Goal: Task Accomplishment & Management: Manage account settings

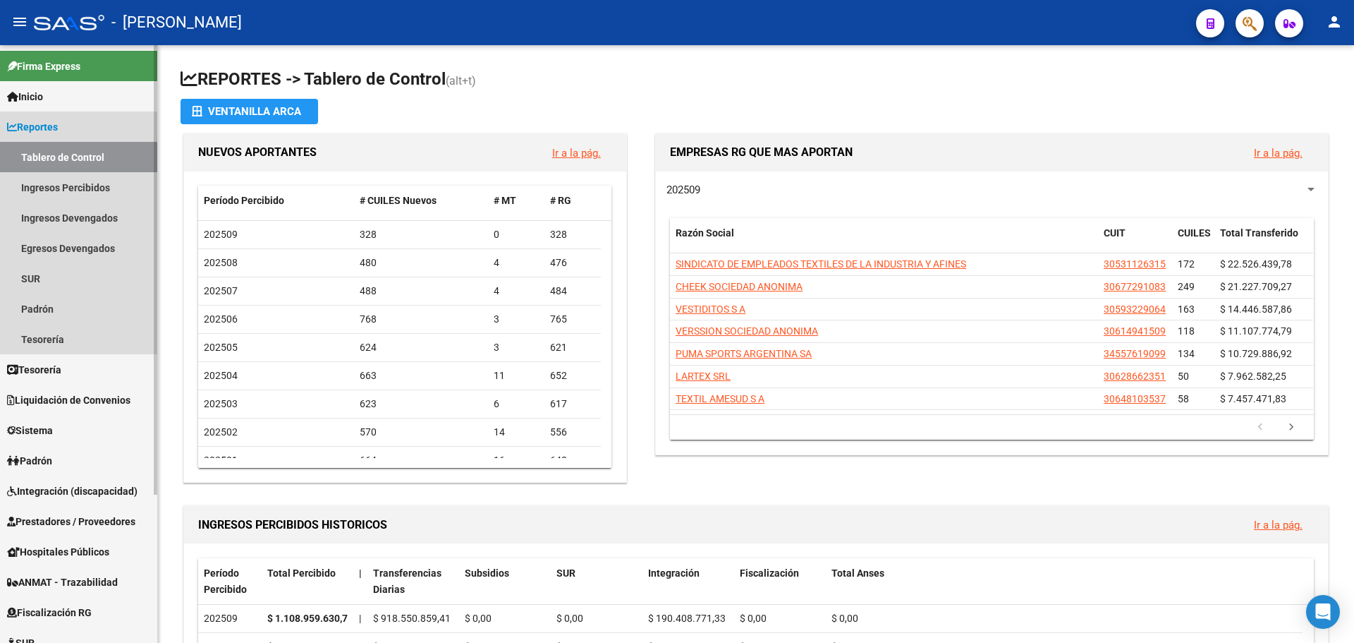
click at [135, 159] on link "Tablero de Control" at bounding box center [78, 157] width 157 height 30
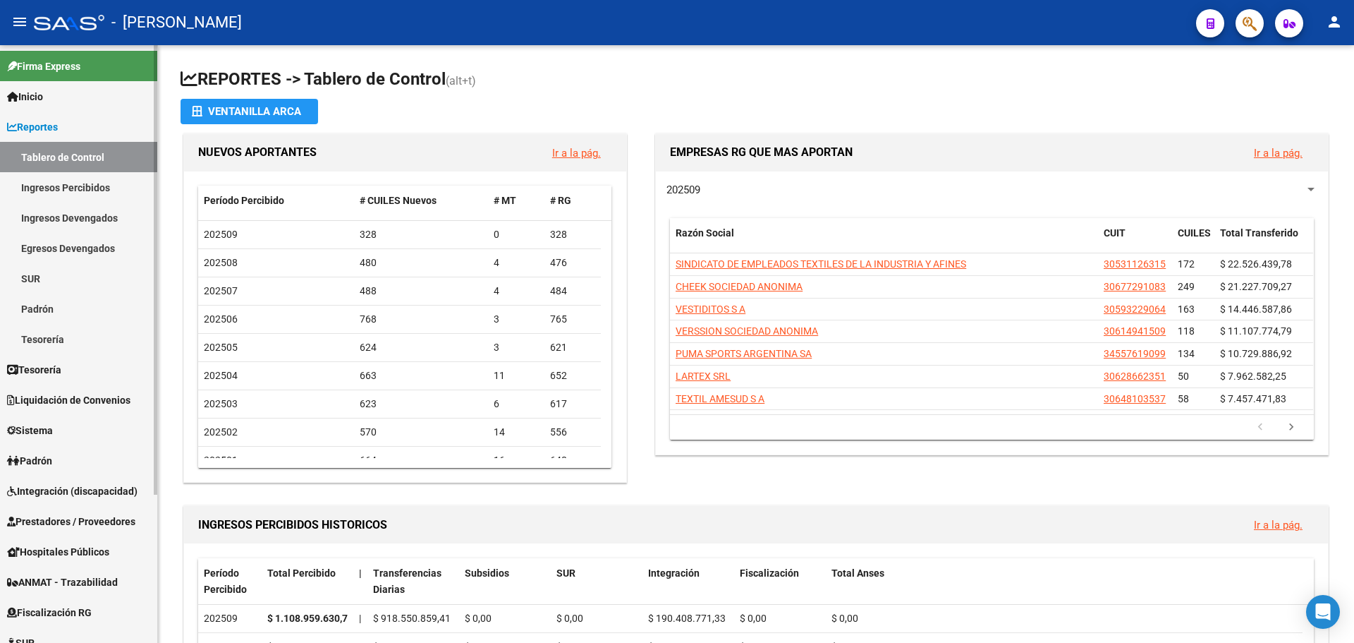
click at [126, 126] on link "Reportes" at bounding box center [78, 126] width 157 height 30
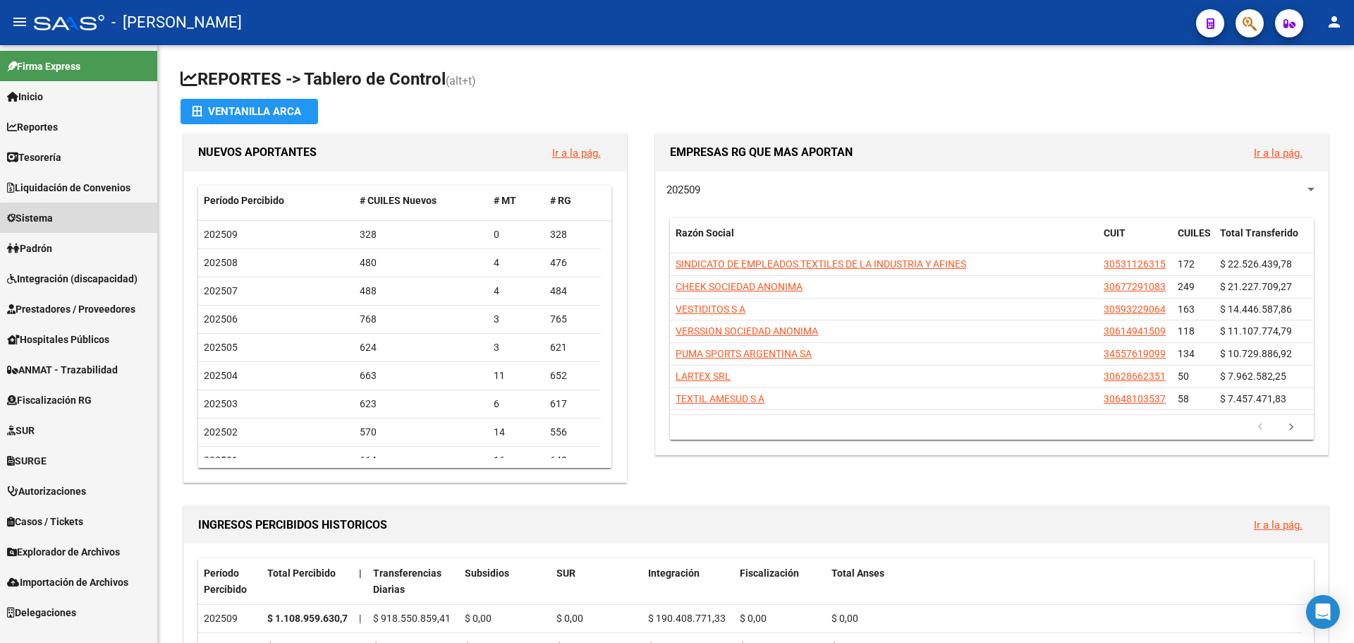
click at [110, 221] on link "Sistema" at bounding box center [78, 217] width 157 height 30
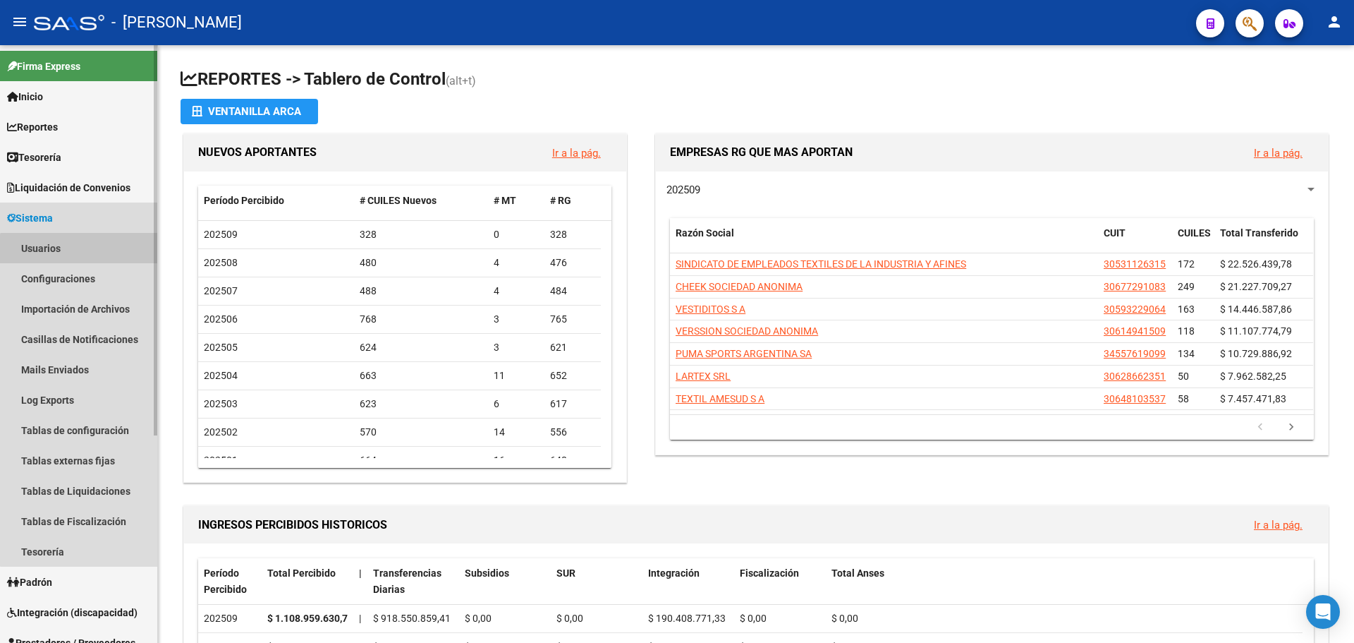
click at [91, 253] on link "Usuarios" at bounding box center [78, 248] width 157 height 30
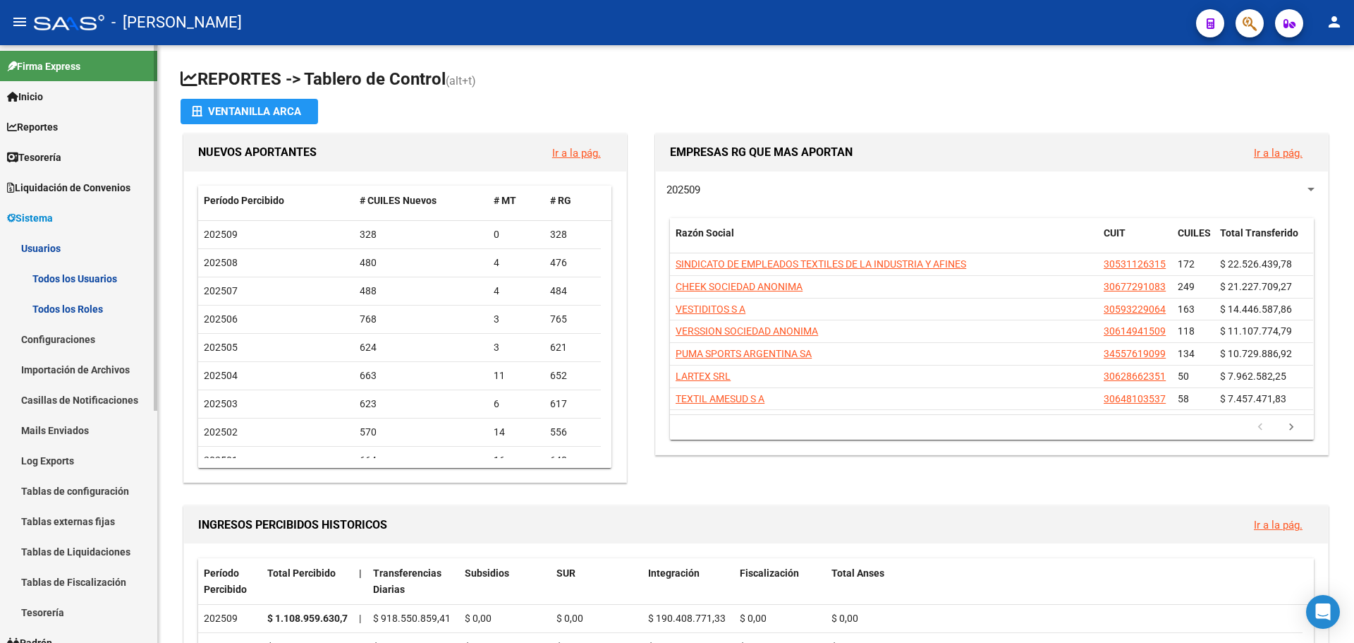
click at [129, 280] on link "Todos los Usuarios" at bounding box center [78, 278] width 157 height 30
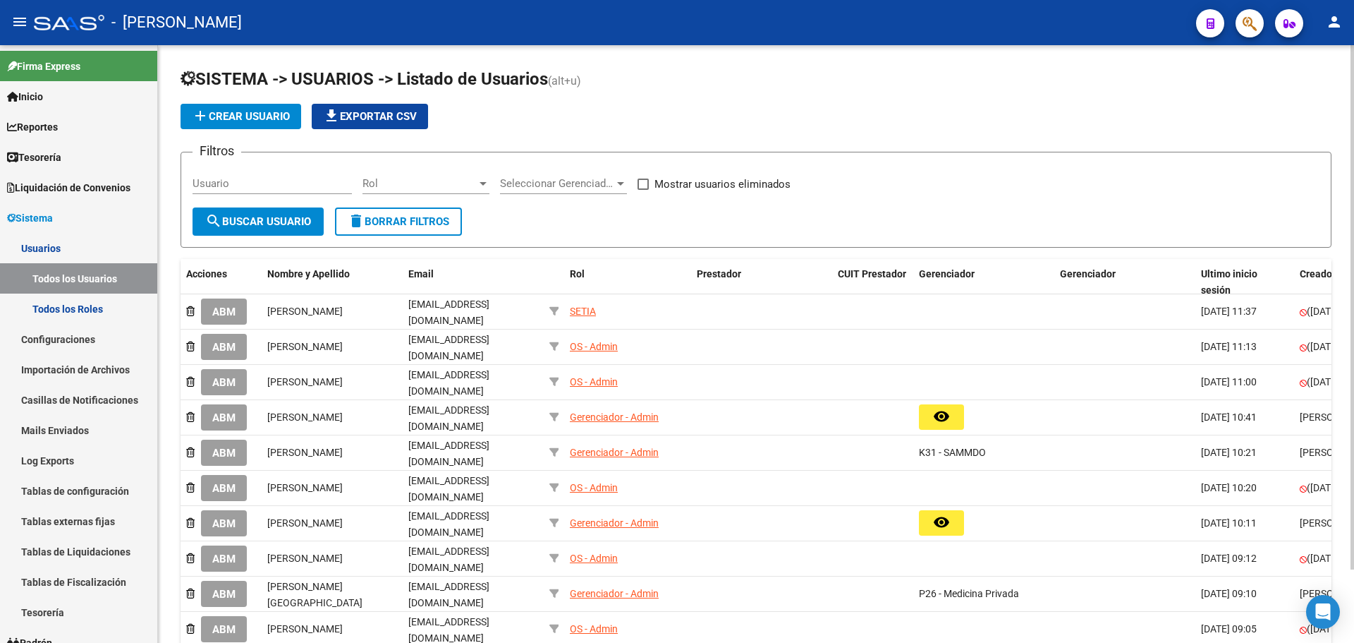
click at [616, 185] on div at bounding box center [620, 183] width 13 height 11
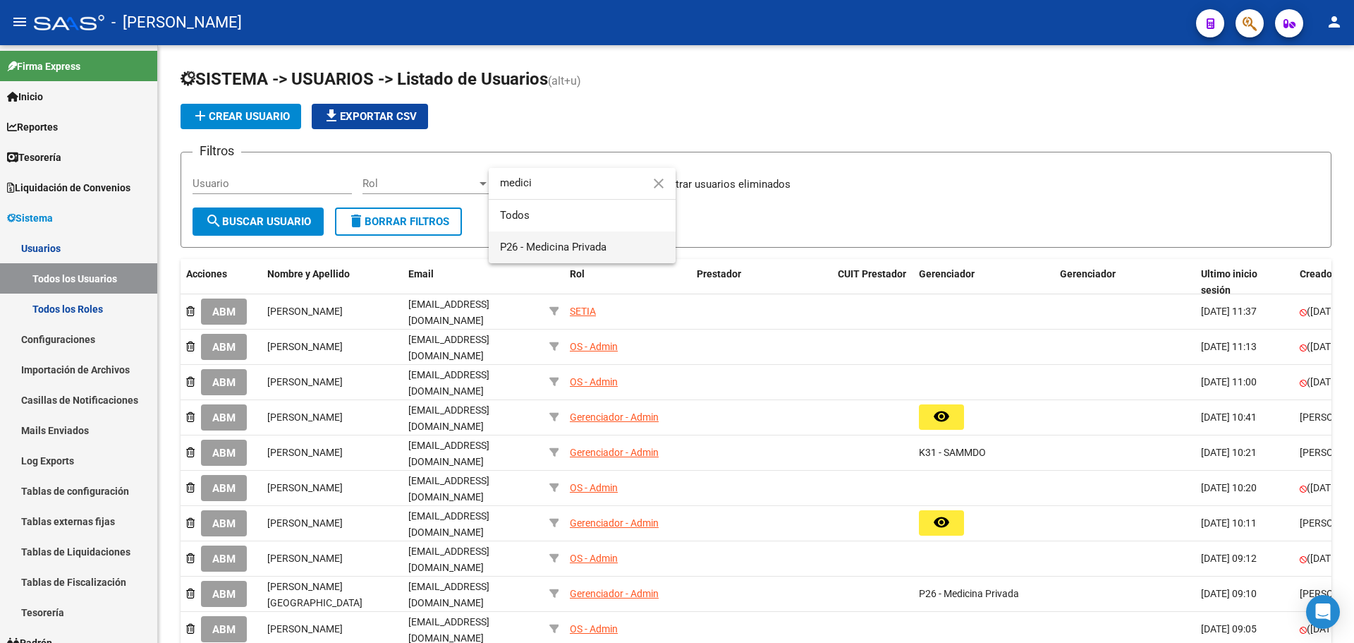
type input "medici"
click at [622, 245] on span "P26 - Medicina Privada" at bounding box center [582, 247] width 164 height 32
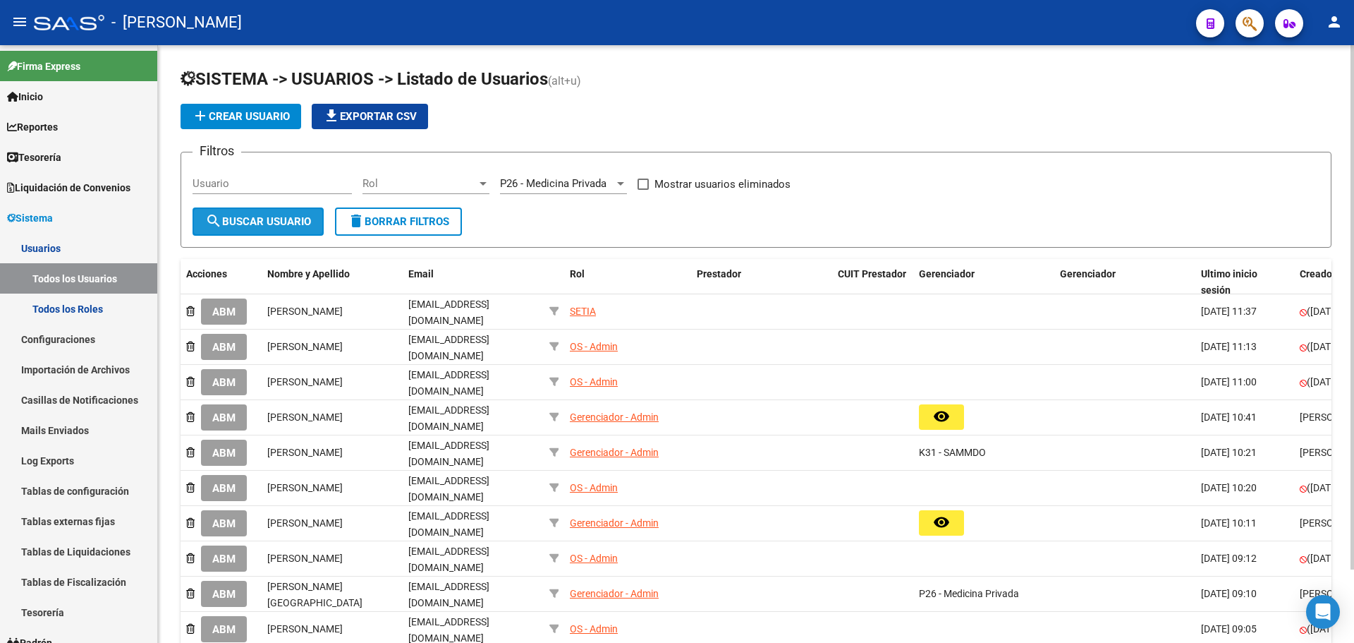
click at [266, 221] on span "search Buscar Usuario" at bounding box center [258, 221] width 106 height 13
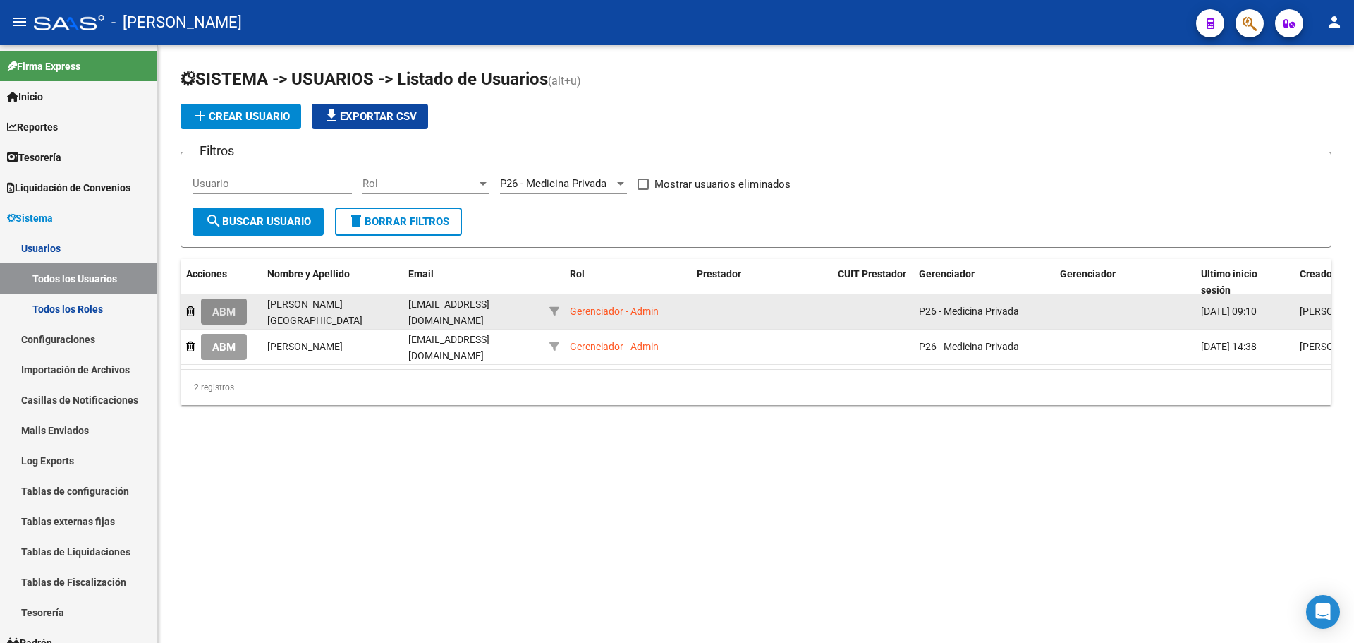
click at [234, 312] on span "ABM" at bounding box center [223, 311] width 23 height 13
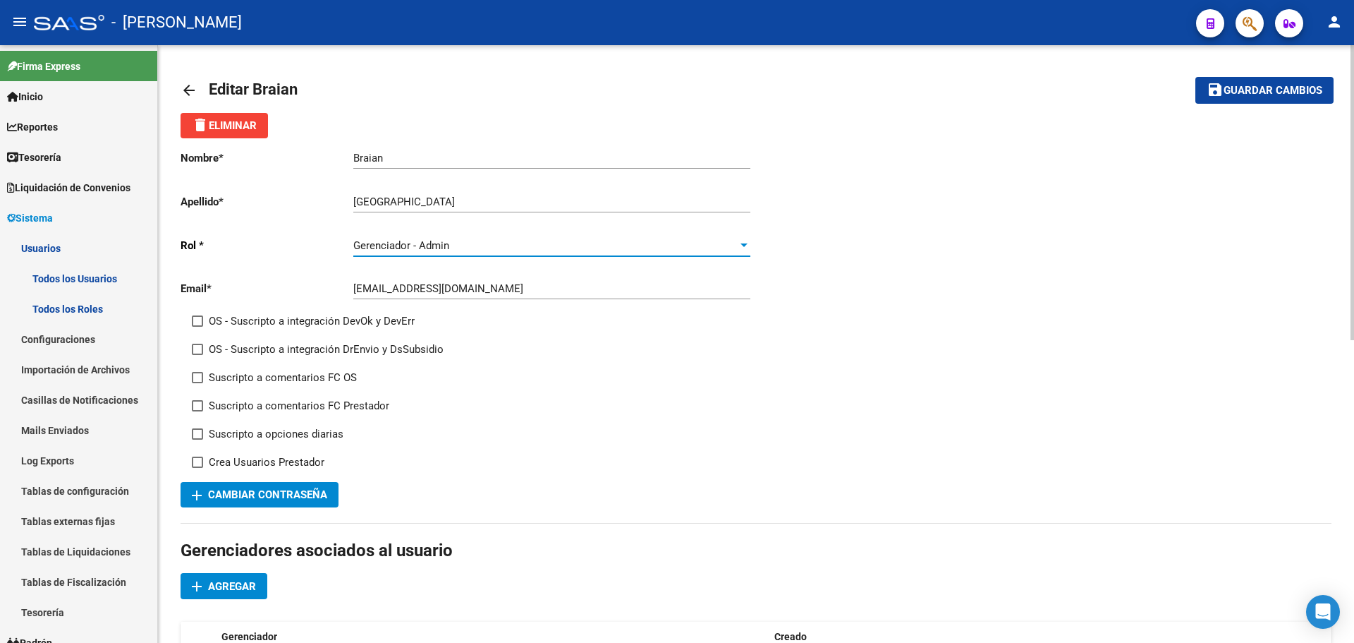
click at [739, 250] on div at bounding box center [744, 245] width 13 height 11
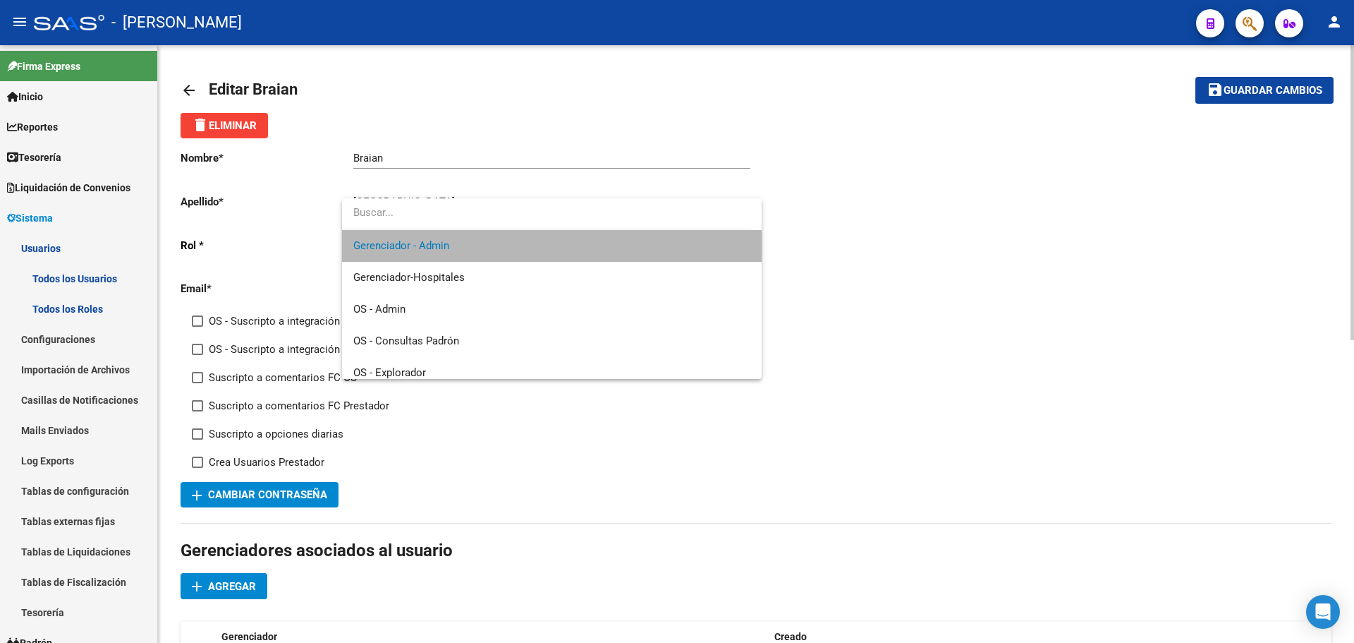
click at [739, 250] on span "Gerenciador - Admin" at bounding box center [551, 246] width 397 height 32
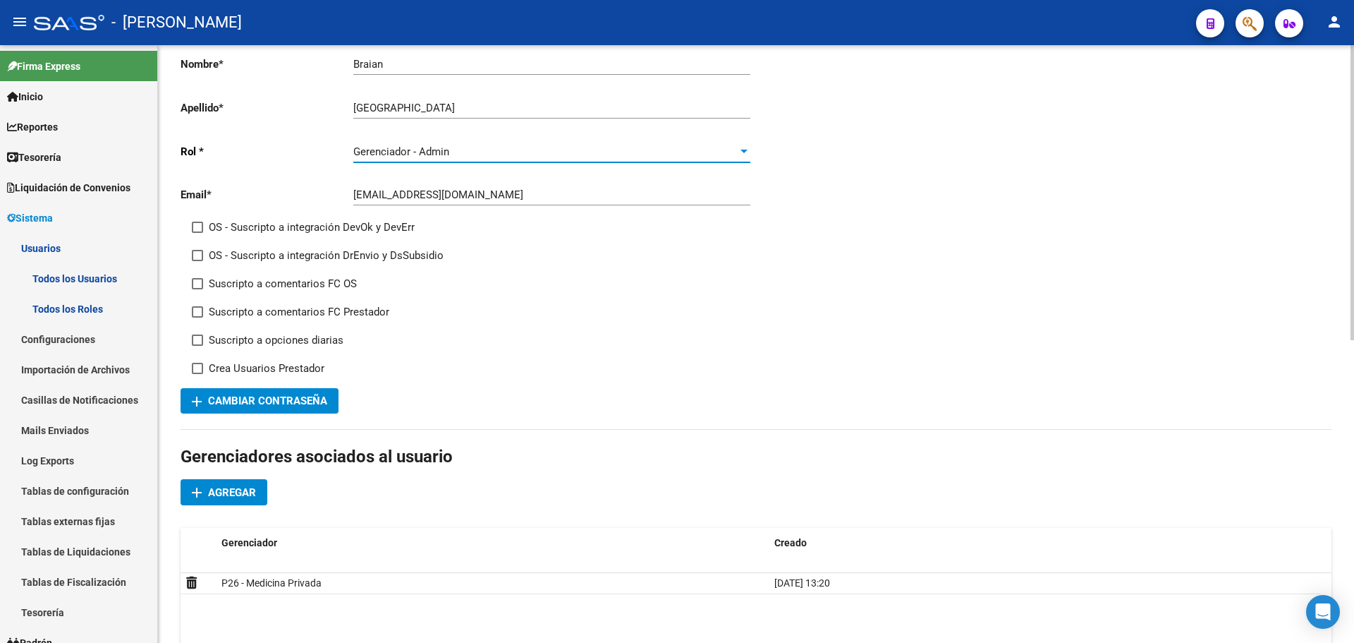
scroll to position [71, 0]
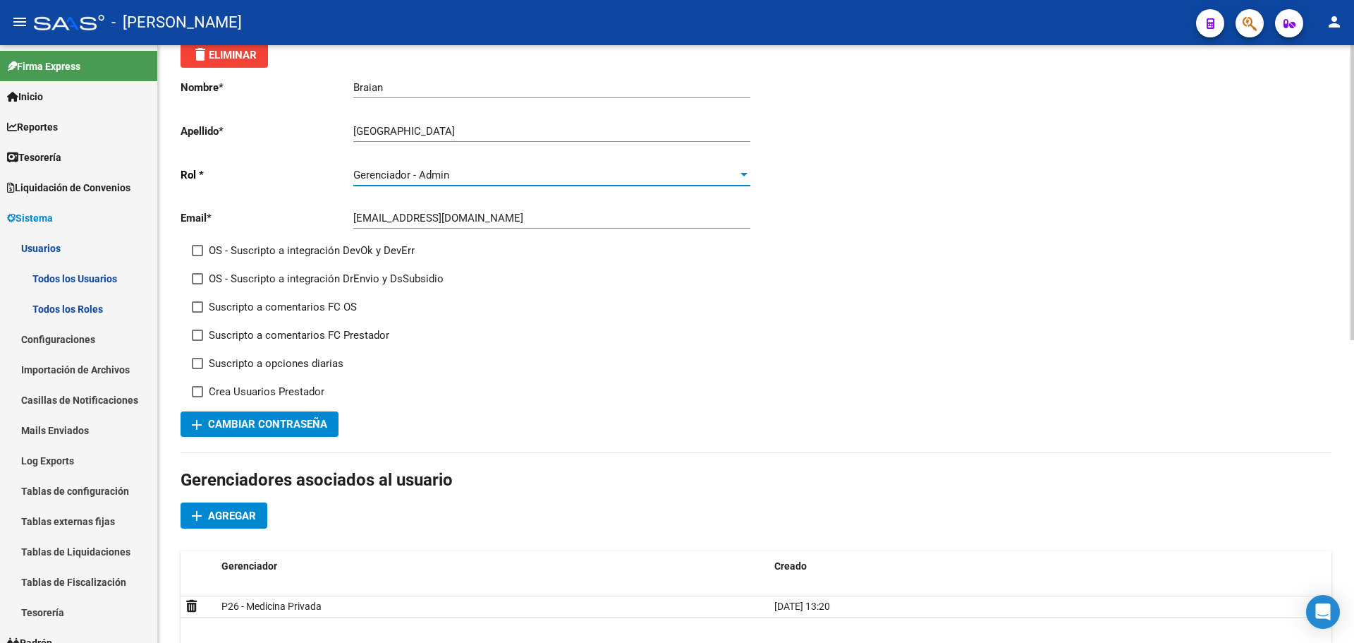
click at [741, 174] on div at bounding box center [744, 175] width 7 height 4
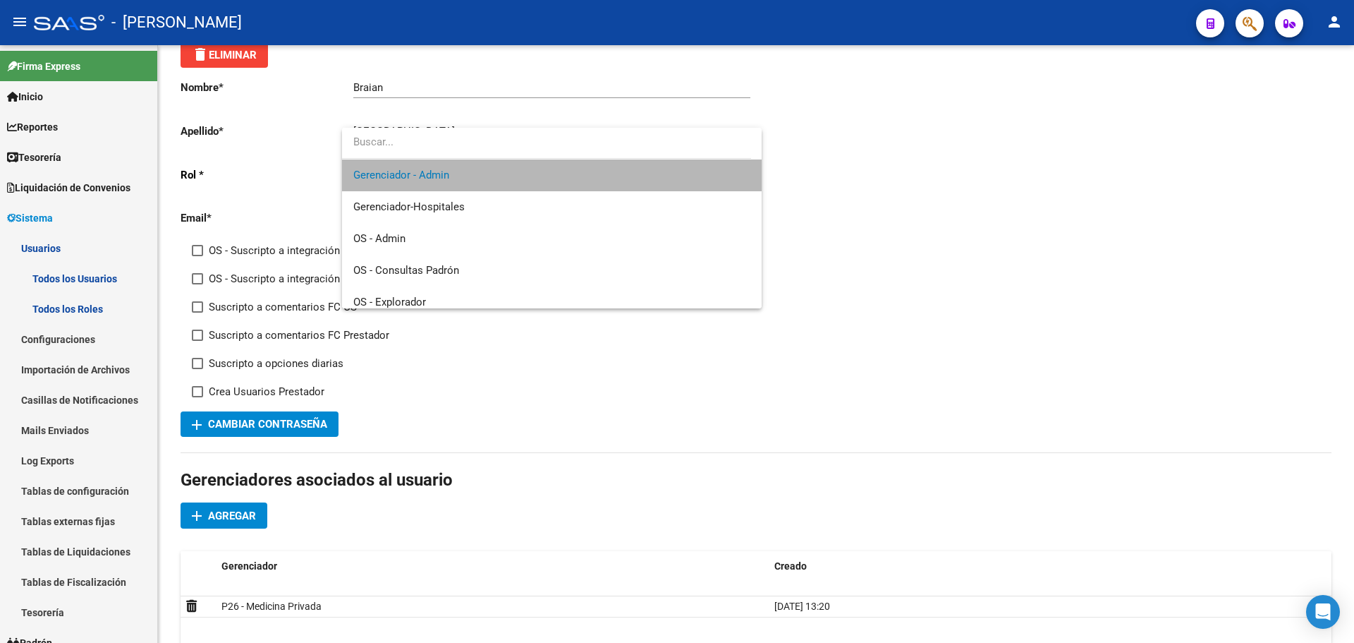
click at [610, 188] on span "Gerenciador - Admin" at bounding box center [551, 175] width 397 height 32
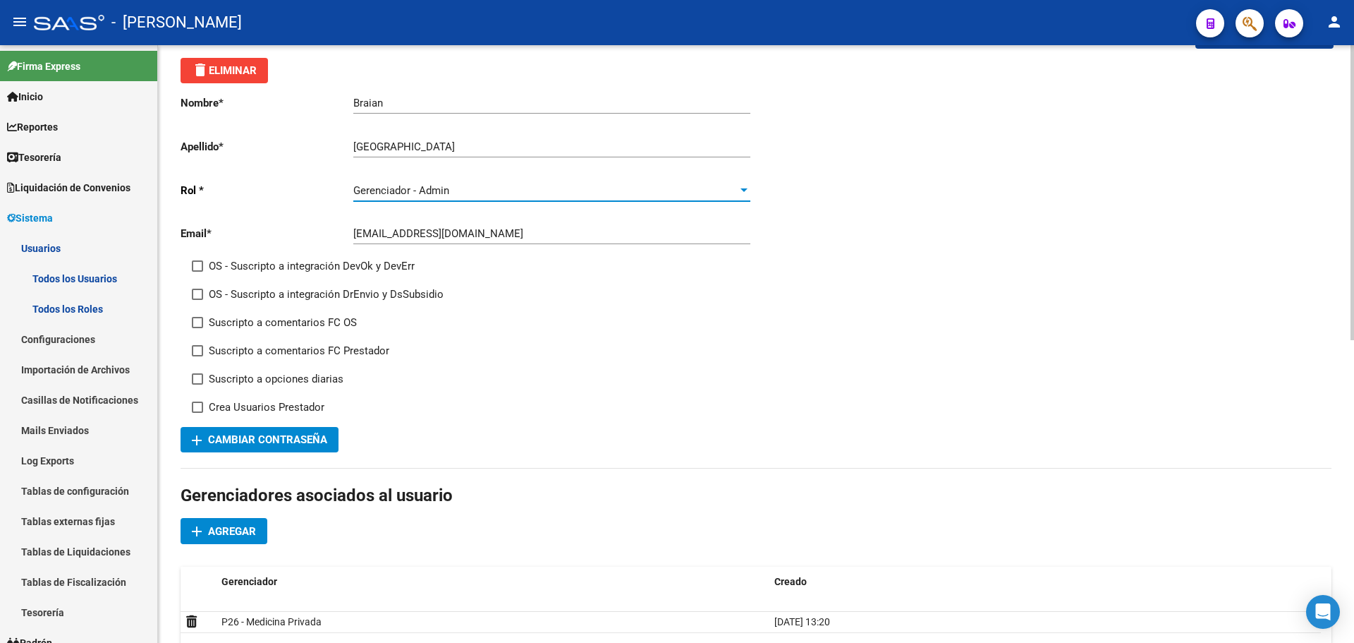
scroll to position [0, 0]
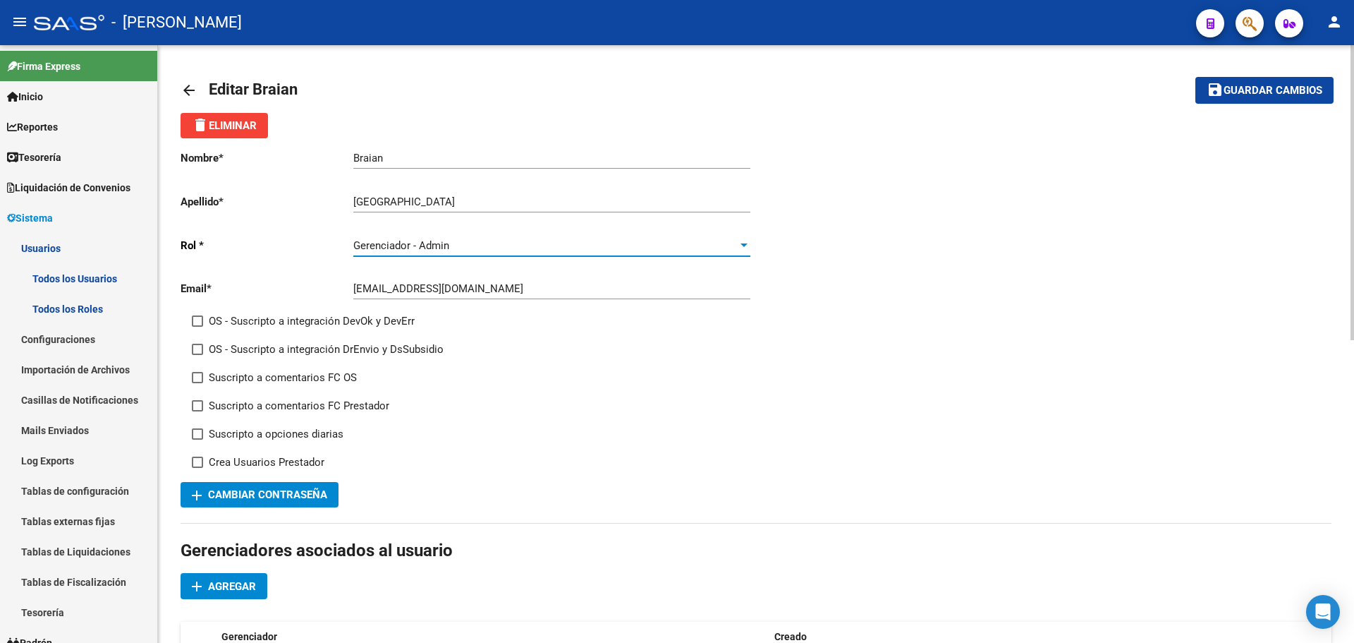
click at [185, 89] on mat-icon "arrow_back" at bounding box center [189, 90] width 17 height 17
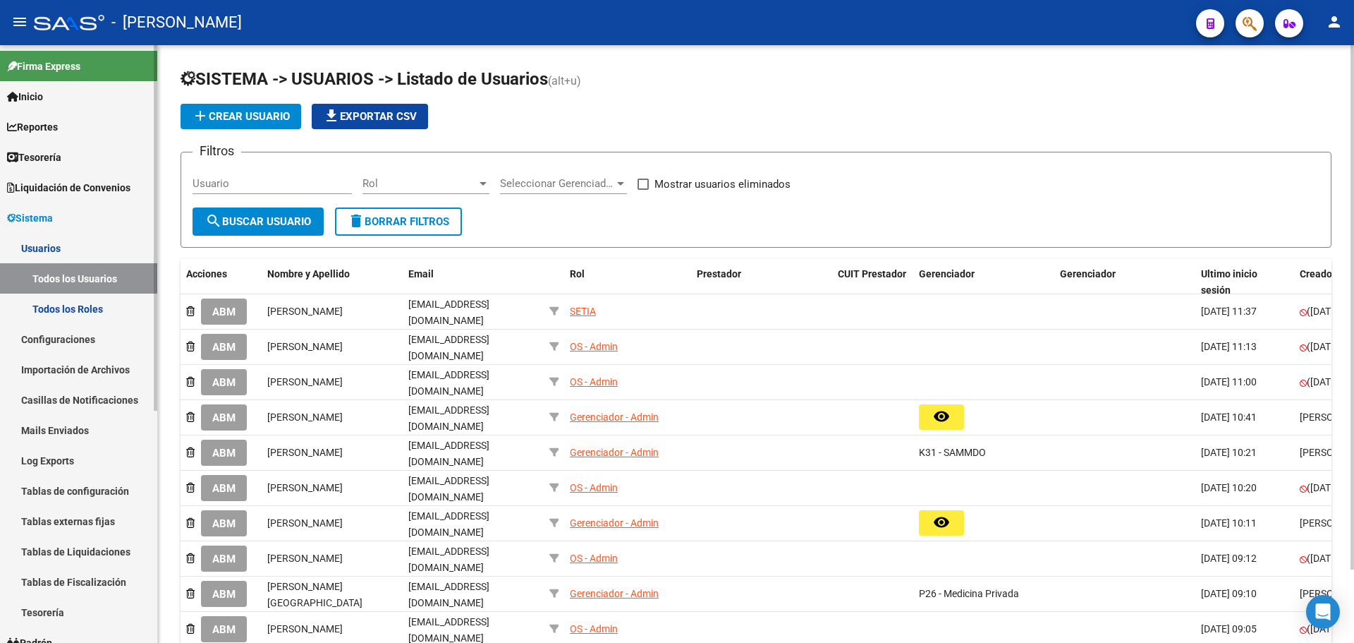
click at [111, 316] on link "Todos los Roles" at bounding box center [78, 308] width 157 height 30
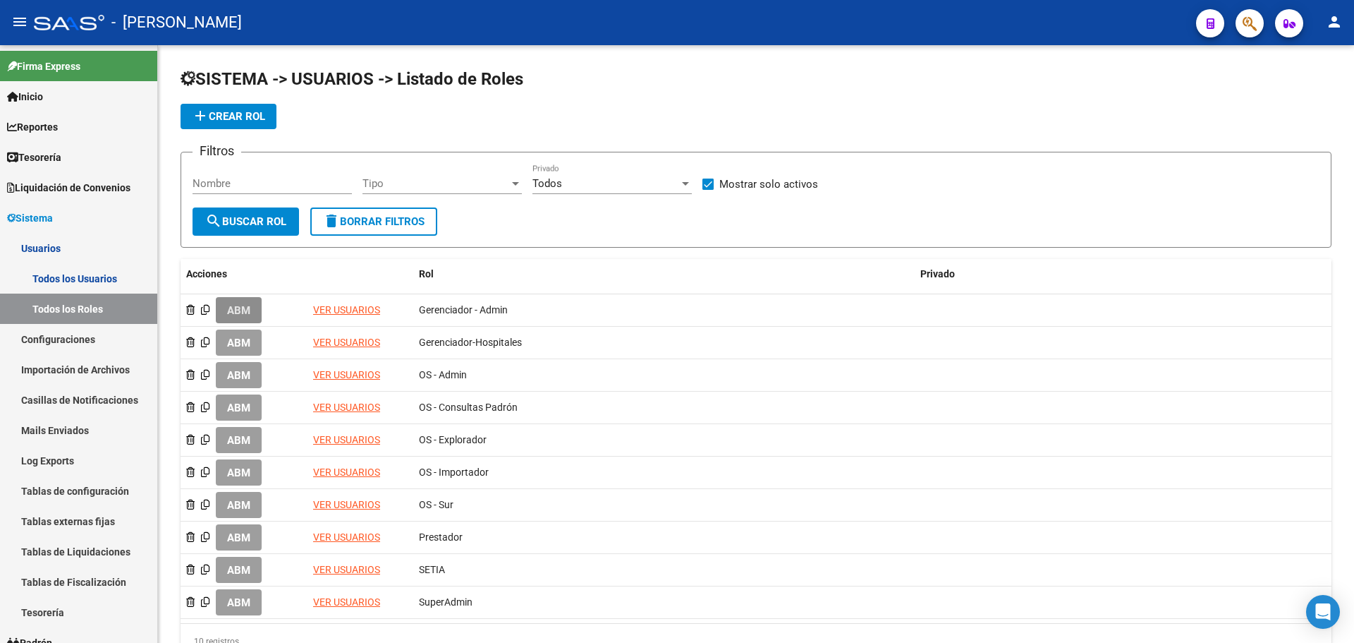
drag, startPoint x: 241, startPoint y: 305, endPoint x: 253, endPoint y: 308, distance: 12.3
click at [243, 305] on span "ABM" at bounding box center [238, 310] width 23 height 13
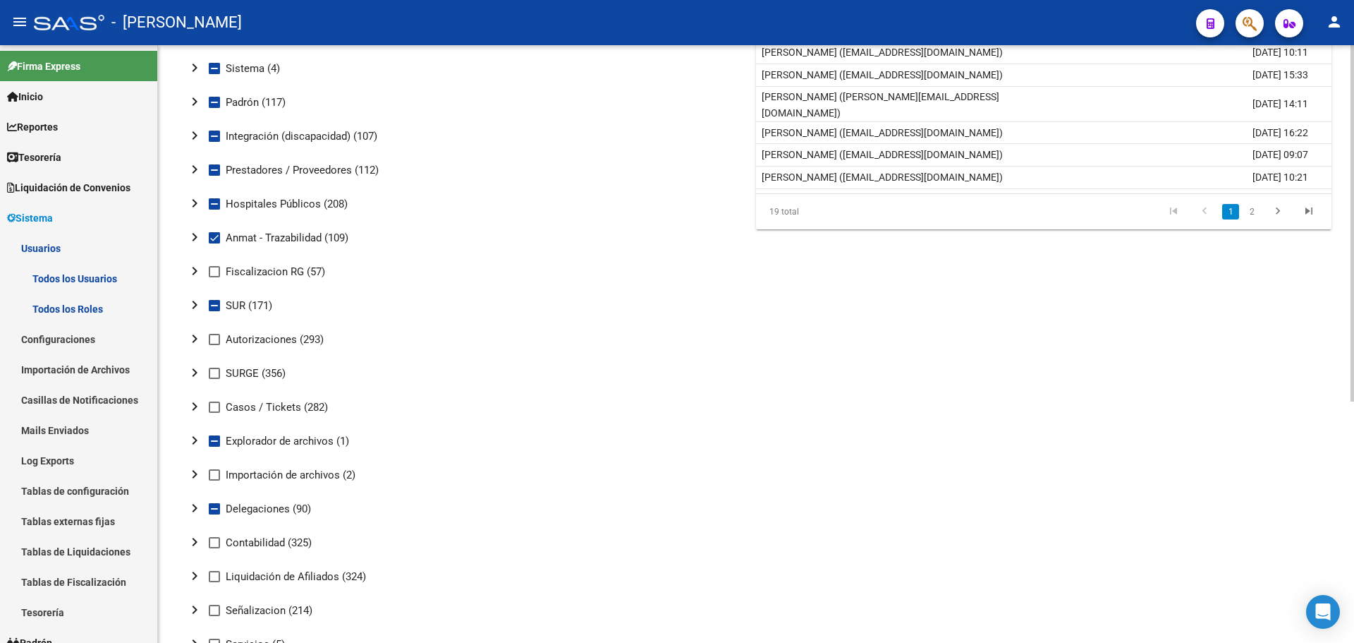
scroll to position [53, 0]
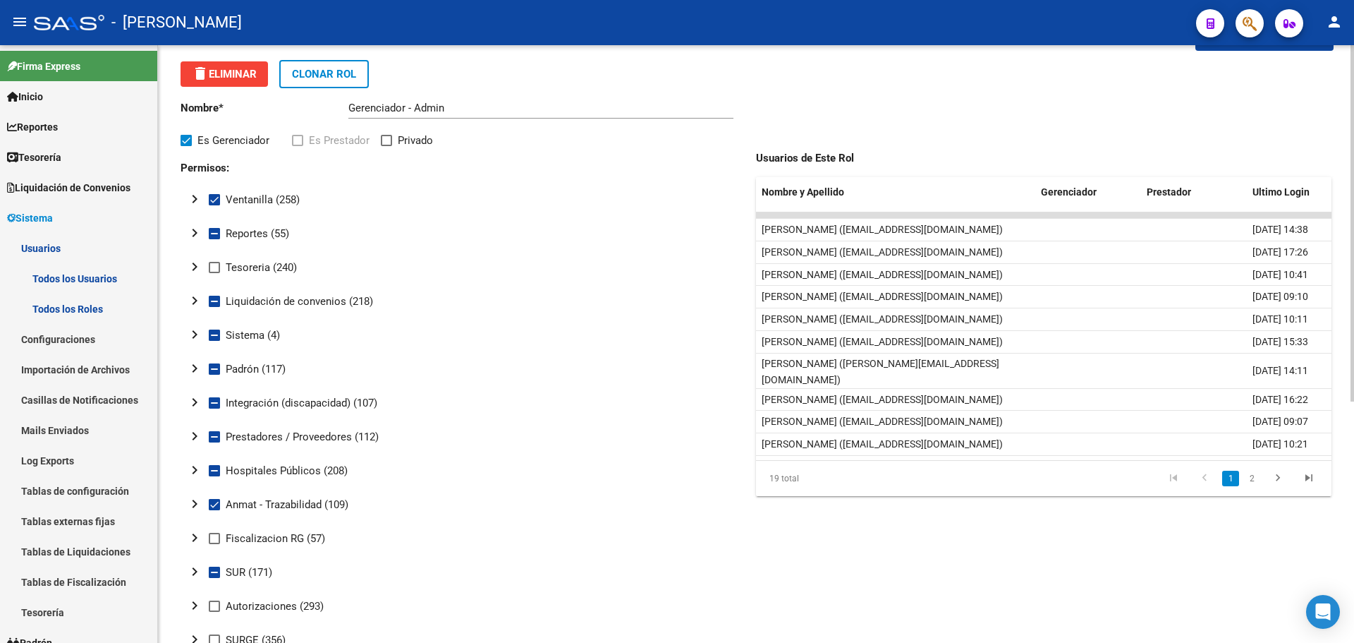
click at [289, 202] on span "Ventanilla (258)" at bounding box center [263, 199] width 74 height 17
click at [214, 205] on input "Ventanilla (258)" at bounding box center [214, 205] width 1 height 1
click at [214, 196] on span at bounding box center [214, 199] width 11 height 11
click at [214, 205] on input "Ventanilla (258)" at bounding box center [214, 205] width 1 height 1
checkbox input "true"
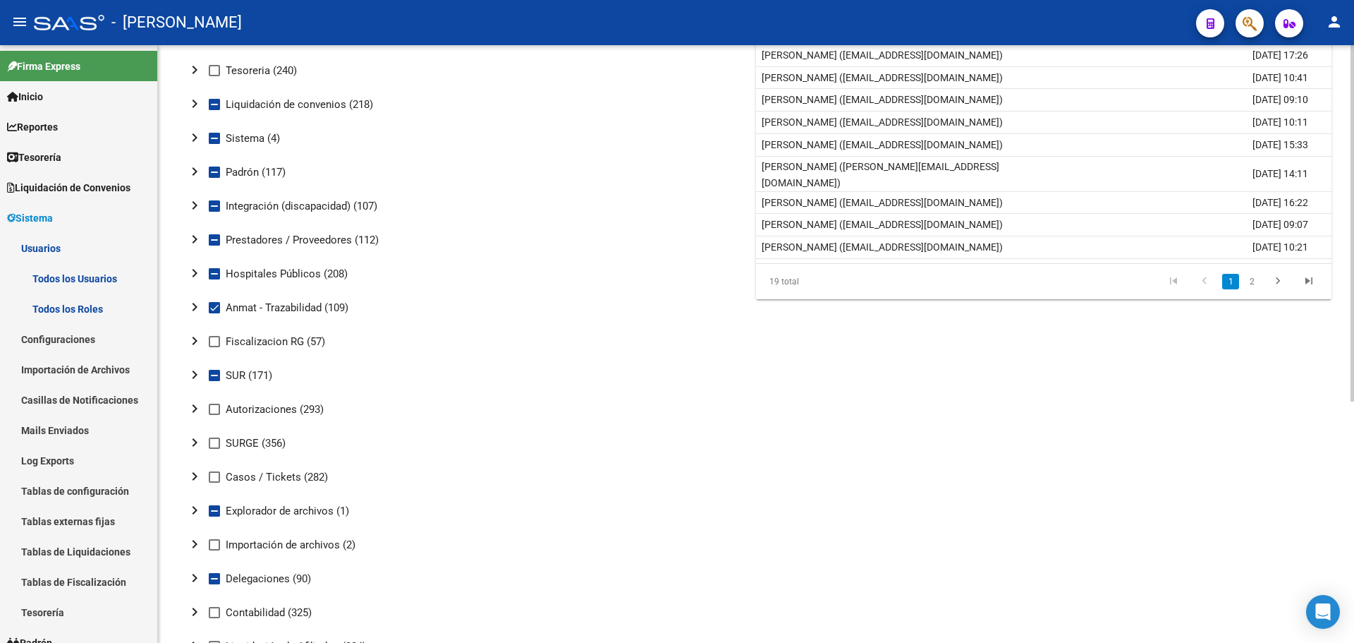
scroll to position [0, 0]
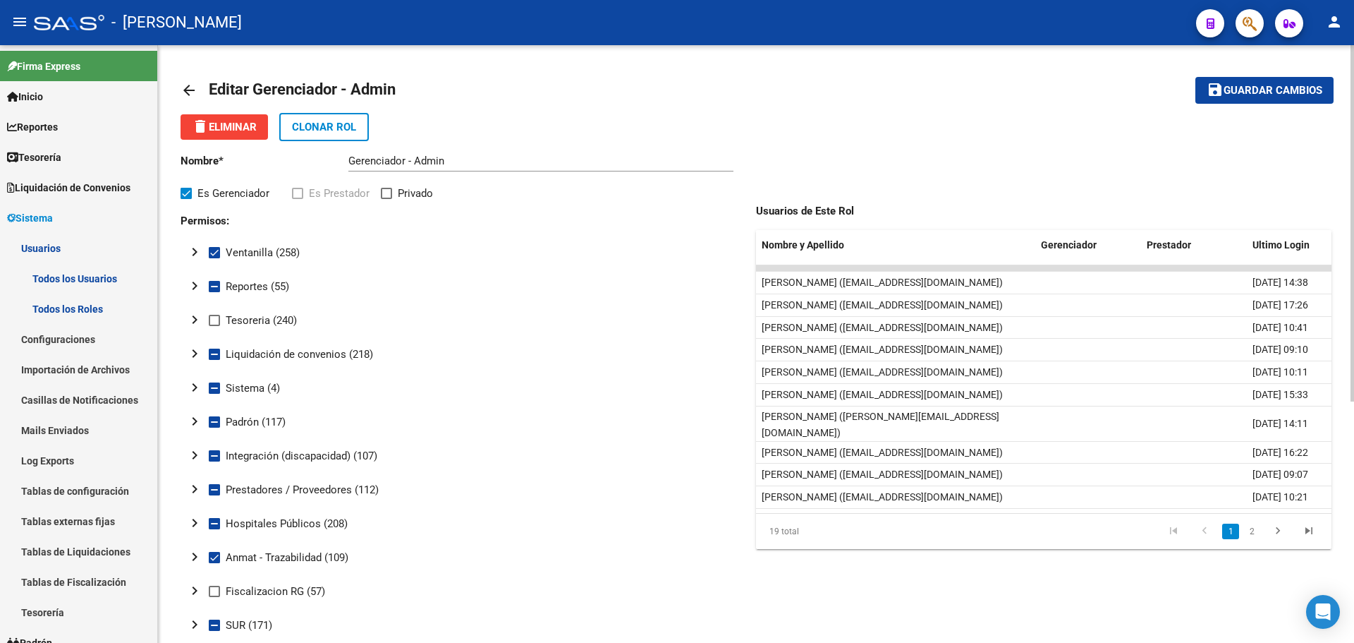
click at [193, 90] on mat-icon "arrow_back" at bounding box center [189, 90] width 17 height 17
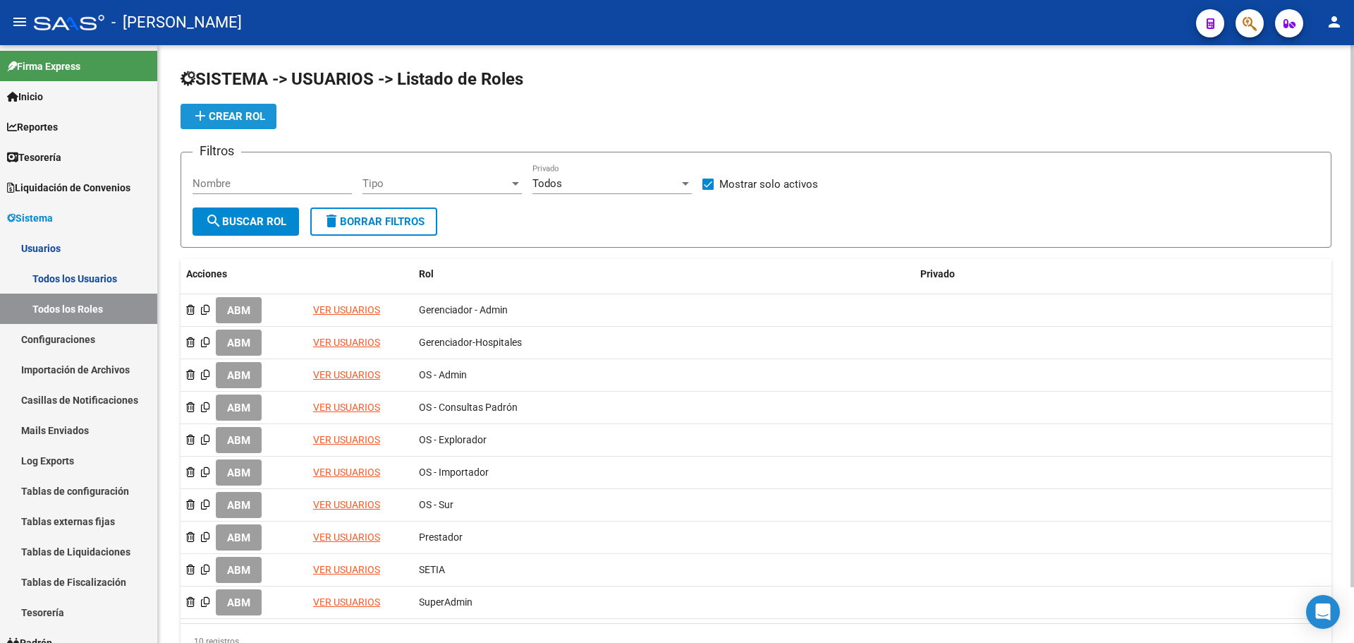
click at [240, 118] on span "add Crear Rol" at bounding box center [228, 116] width 73 height 13
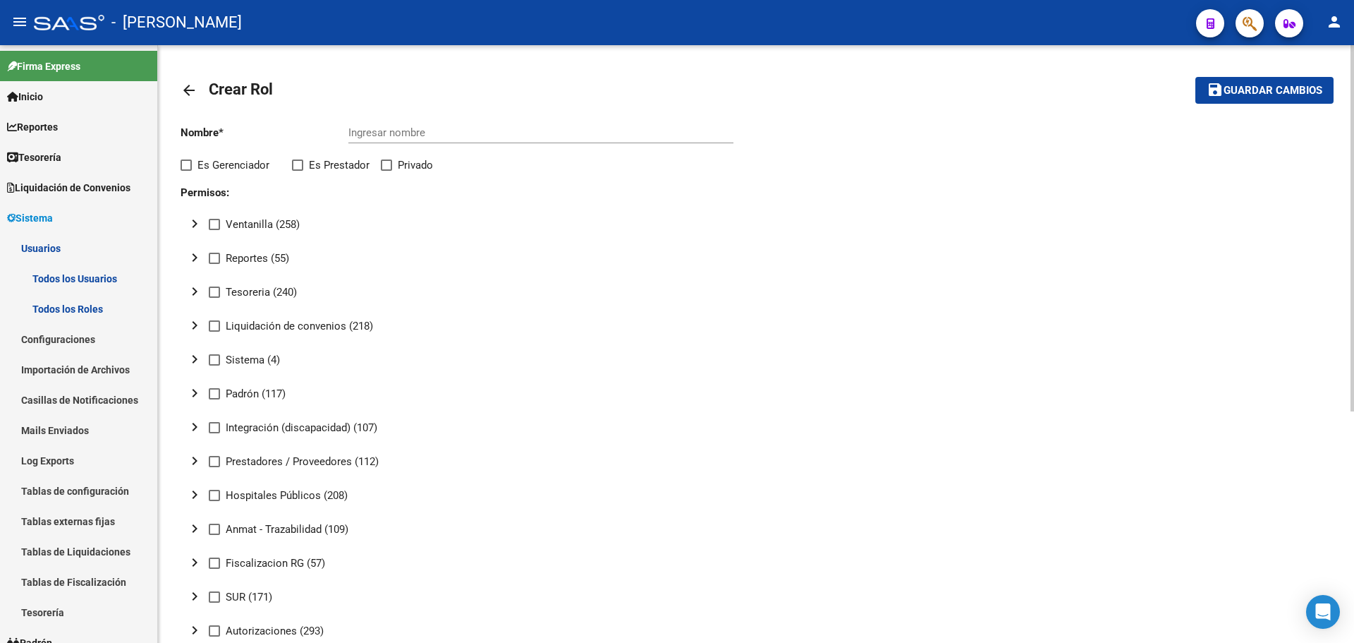
click at [406, 133] on input "Ingresar nombre" at bounding box center [540, 132] width 385 height 13
click at [188, 91] on mat-icon "arrow_back" at bounding box center [189, 90] width 17 height 17
